Goal: Find specific page/section: Find specific page/section

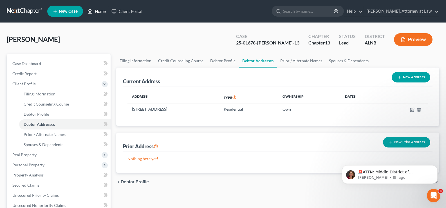
drag, startPoint x: 104, startPoint y: 11, endPoint x: 187, endPoint y: 26, distance: 84.2
click at [104, 11] on link "Home" at bounding box center [97, 11] width 24 height 10
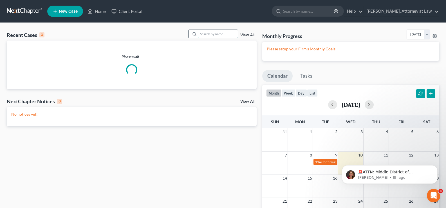
click at [217, 35] on input "search" at bounding box center [218, 34] width 39 height 8
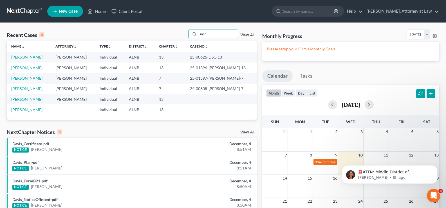
type input "mcn"
click at [28, 58] on link "[PERSON_NAME]" at bounding box center [26, 57] width 31 height 5
click at [25, 56] on link "[PERSON_NAME]" at bounding box center [26, 57] width 31 height 5
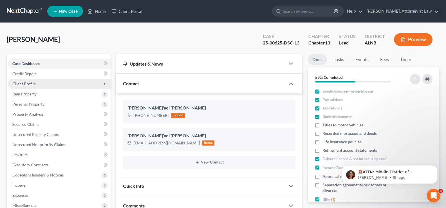
click at [27, 83] on span "Client Profile" at bounding box center [23, 83] width 23 height 5
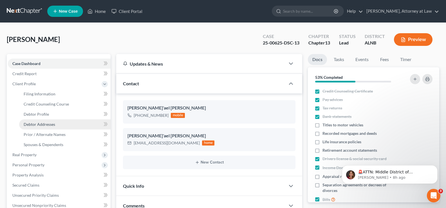
click at [47, 124] on span "Debtor Addresses" at bounding box center [40, 124] width 32 height 5
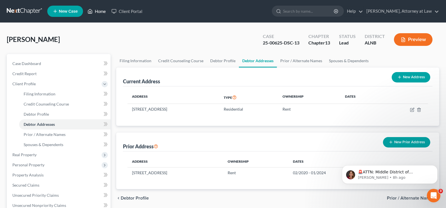
drag, startPoint x: 99, startPoint y: 11, endPoint x: 284, endPoint y: 38, distance: 187.3
click at [99, 11] on link "Home" at bounding box center [97, 11] width 24 height 10
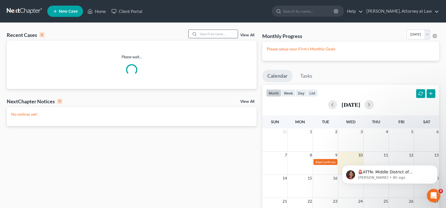
click at [217, 36] on input "search" at bounding box center [218, 34] width 39 height 8
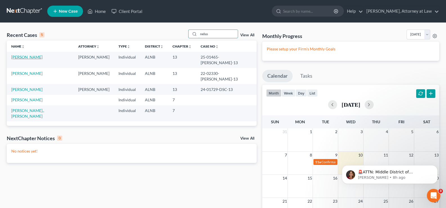
type input "nelso"
click at [29, 58] on link "[PERSON_NAME]" at bounding box center [26, 57] width 31 height 5
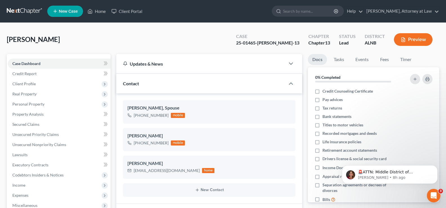
click at [422, 41] on button "Preview" at bounding box center [413, 39] width 39 height 13
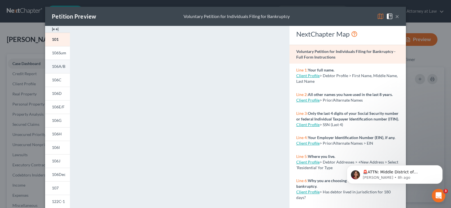
click at [62, 66] on span "106A/B" at bounding box center [59, 66] width 14 height 5
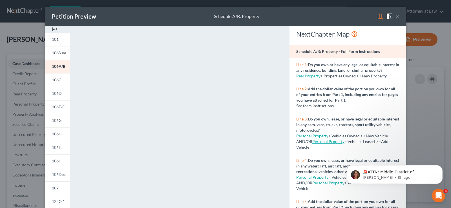
click at [396, 17] on button "×" at bounding box center [397, 16] width 4 height 7
